Goal: Information Seeking & Learning: Learn about a topic

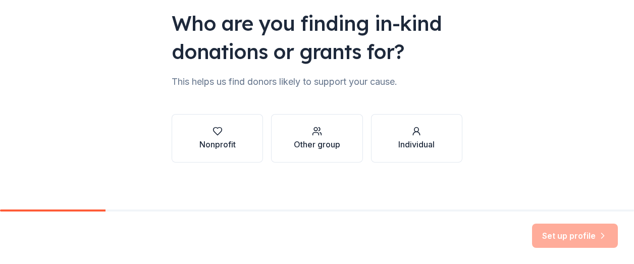
scroll to position [97, 0]
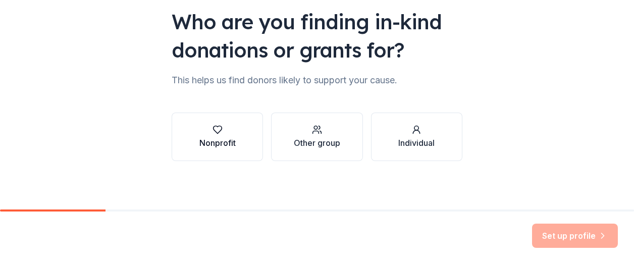
click at [194, 134] on button "Nonprofit" at bounding box center [217, 137] width 91 height 48
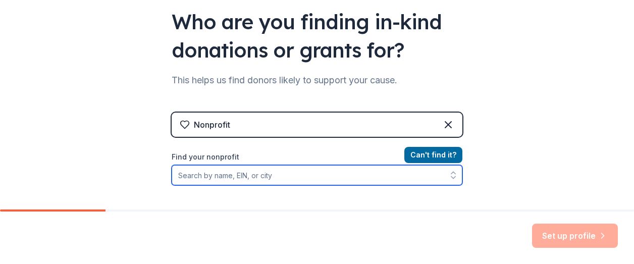
click at [194, 178] on input "Find your nonprofit" at bounding box center [317, 175] width 291 height 20
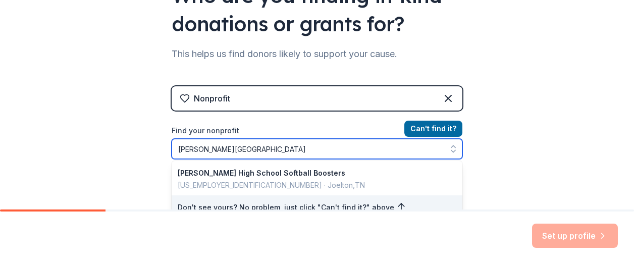
click at [232, 146] on input "[PERSON_NAME][GEOGRAPHIC_DATA]" at bounding box center [317, 149] width 291 height 20
click at [288, 151] on input "[PERSON_NAME][GEOGRAPHIC_DATA]" at bounding box center [317, 149] width 291 height 20
type input "[PERSON_NAME][GEOGRAPHIC_DATA] MOdel UN"
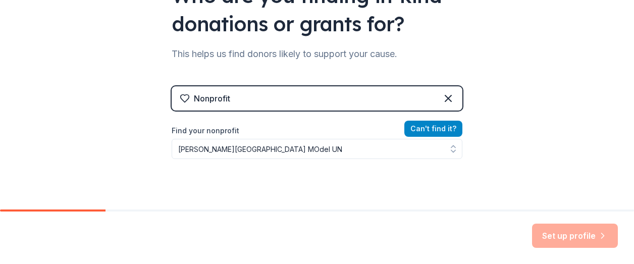
click at [429, 131] on button "Can ' t find it?" at bounding box center [433, 129] width 58 height 16
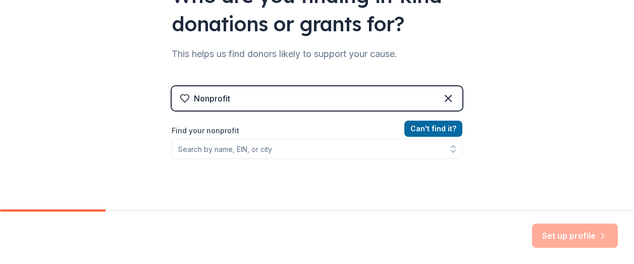
click at [557, 232] on div "Set up profile" at bounding box center [575, 236] width 86 height 24
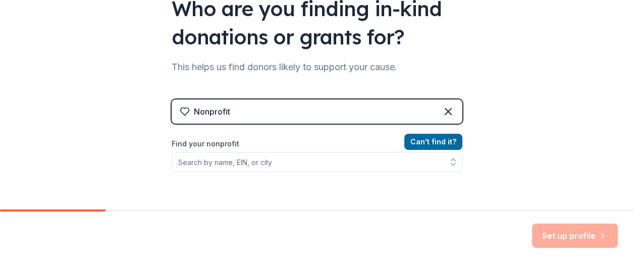
scroll to position [0, 0]
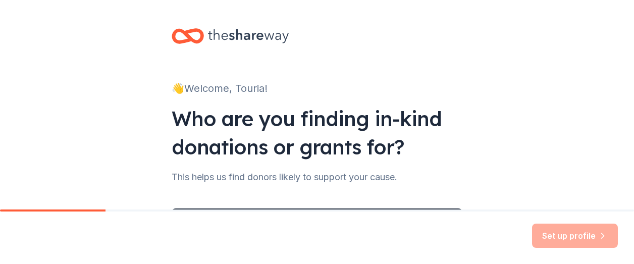
click at [112, 78] on div "👋 Welcome, Touria! Who are you finding in-kind donations or grants for? This he…" at bounding box center [317, 216] width 634 height 432
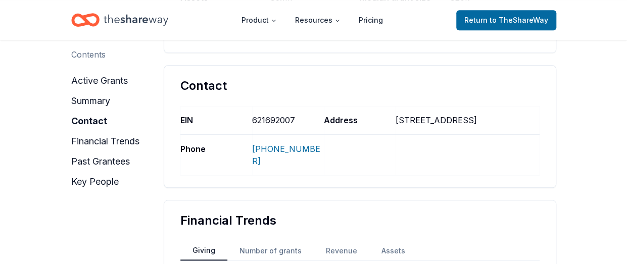
scroll to position [353, 0]
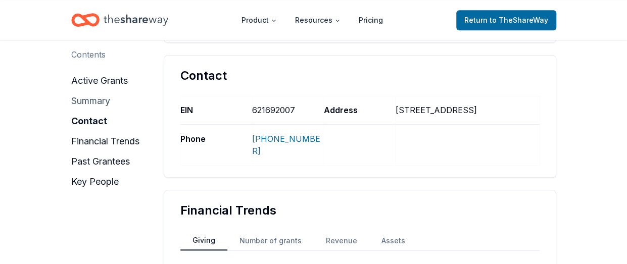
click at [90, 100] on button "summary" at bounding box center [90, 101] width 39 height 16
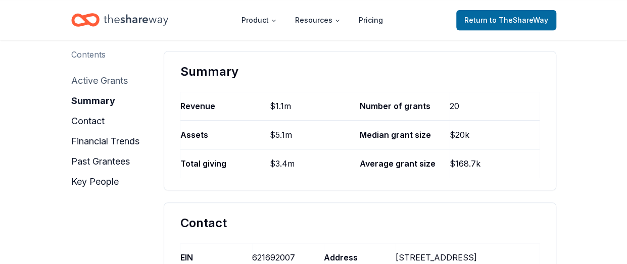
click at [88, 77] on button "active grants" at bounding box center [99, 81] width 57 height 16
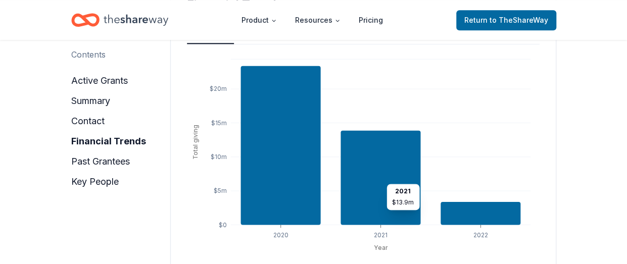
scroll to position [581, 0]
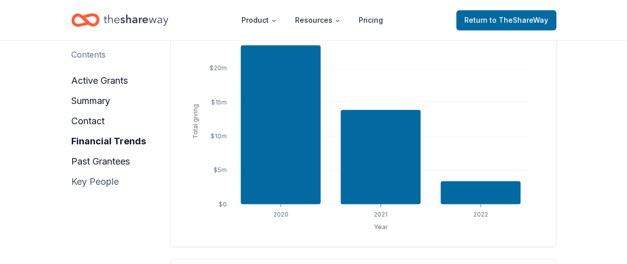
click at [93, 184] on button "key people" at bounding box center [94, 182] width 47 height 16
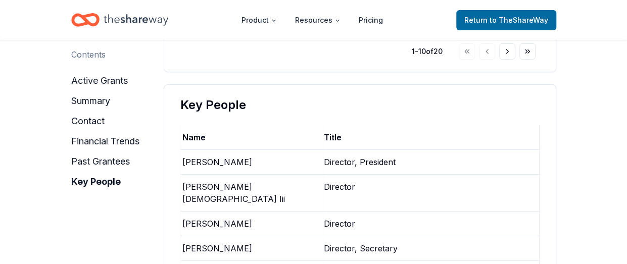
scroll to position [1561, 0]
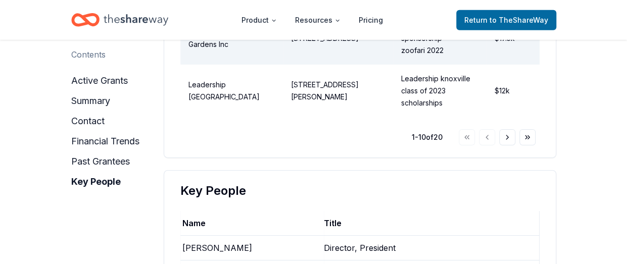
click at [341, 236] on div "Director, President" at bounding box center [432, 248] width 216 height 24
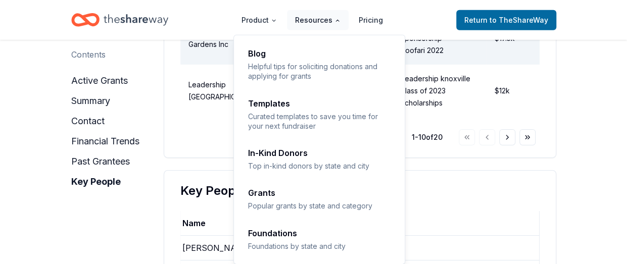
click at [310, 16] on button "Resources" at bounding box center [318, 20] width 62 height 20
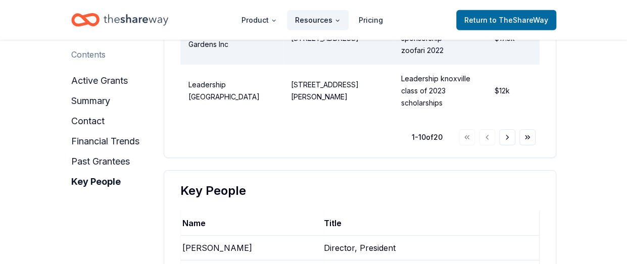
click at [308, 18] on button "Resources" at bounding box center [318, 20] width 62 height 20
click at [103, 79] on button "active grants" at bounding box center [99, 81] width 57 height 16
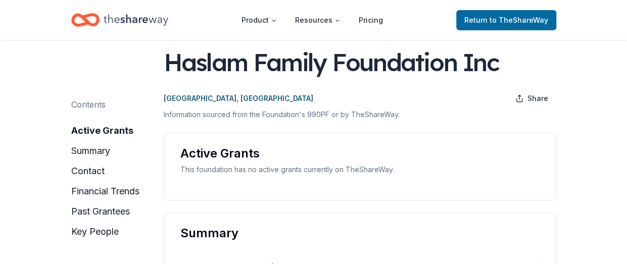
scroll to position [0, 0]
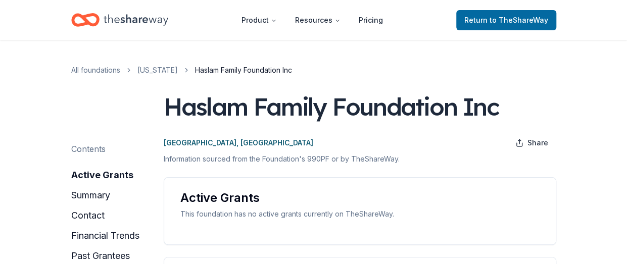
click at [220, 69] on span "Haslam Family Foundation Inc" at bounding box center [243, 70] width 97 height 12
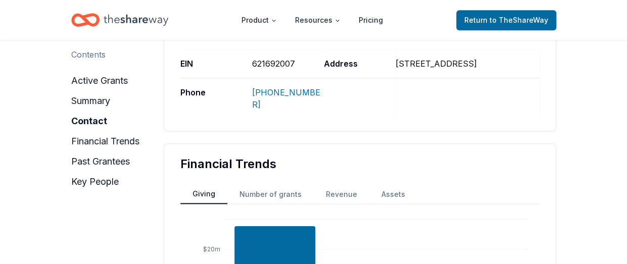
scroll to position [404, 0]
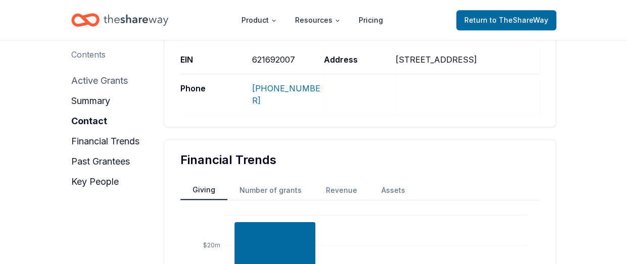
click at [82, 79] on button "active grants" at bounding box center [99, 81] width 57 height 16
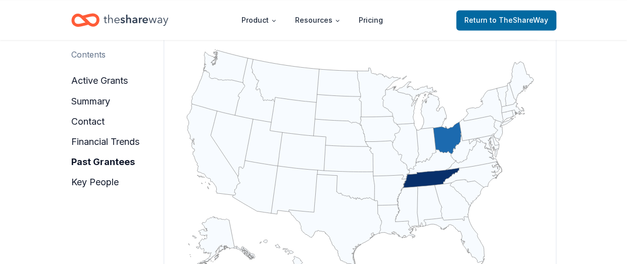
scroll to position [733, 0]
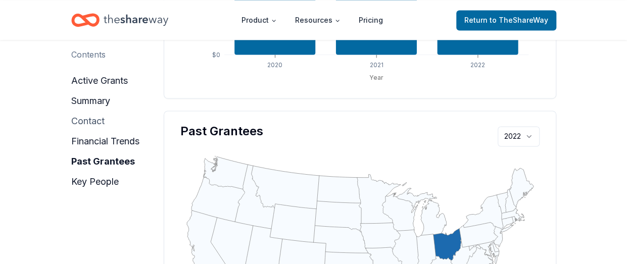
click at [96, 124] on button "contact" at bounding box center [87, 121] width 33 height 16
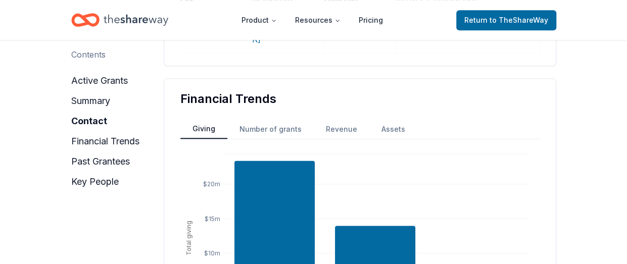
scroll to position [358, 0]
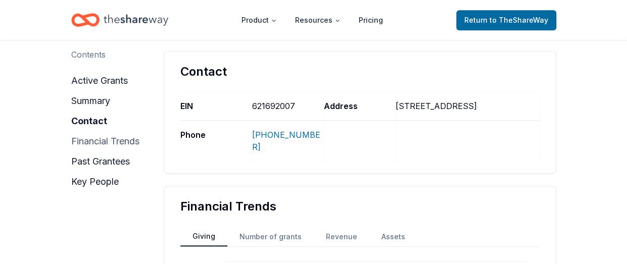
click at [82, 140] on button "financial trends" at bounding box center [105, 141] width 68 height 16
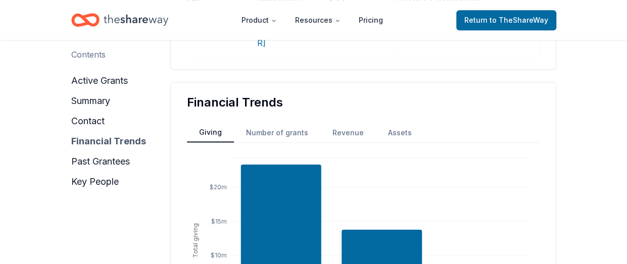
scroll to position [480, 0]
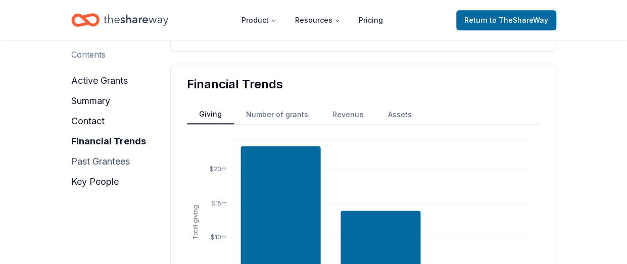
click at [87, 158] on button "past grantees" at bounding box center [100, 162] width 59 height 16
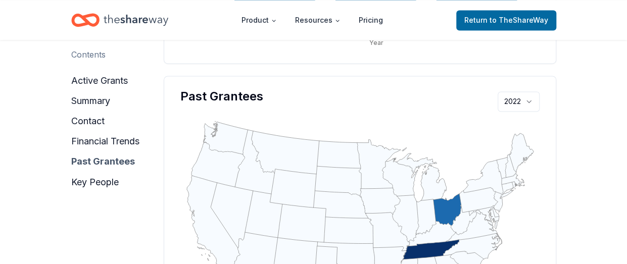
scroll to position [777, 0]
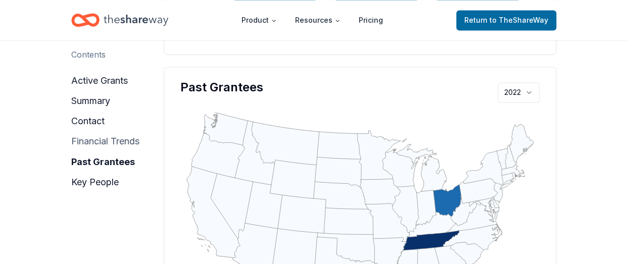
click at [89, 142] on button "financial trends" at bounding box center [105, 141] width 68 height 16
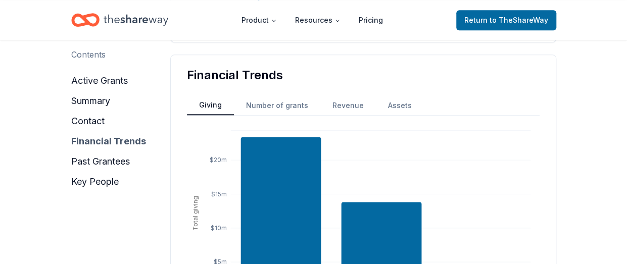
scroll to position [480, 0]
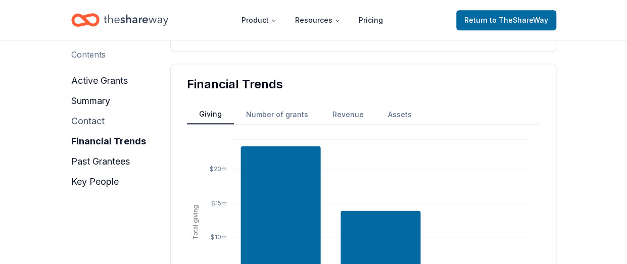
click at [89, 122] on button "contact" at bounding box center [87, 121] width 33 height 16
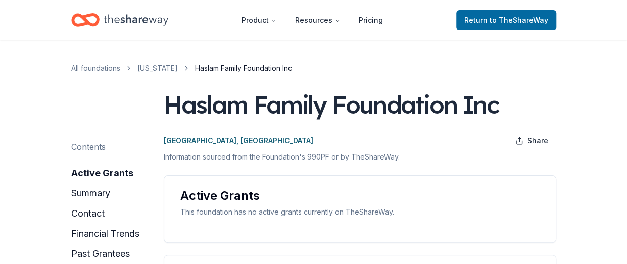
scroll to position [0, 0]
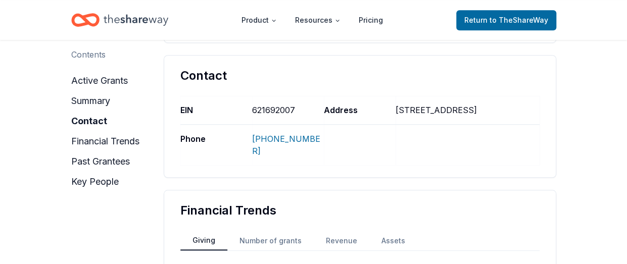
scroll to position [303, 0]
